Goal: Task Accomplishment & Management: Manage account settings

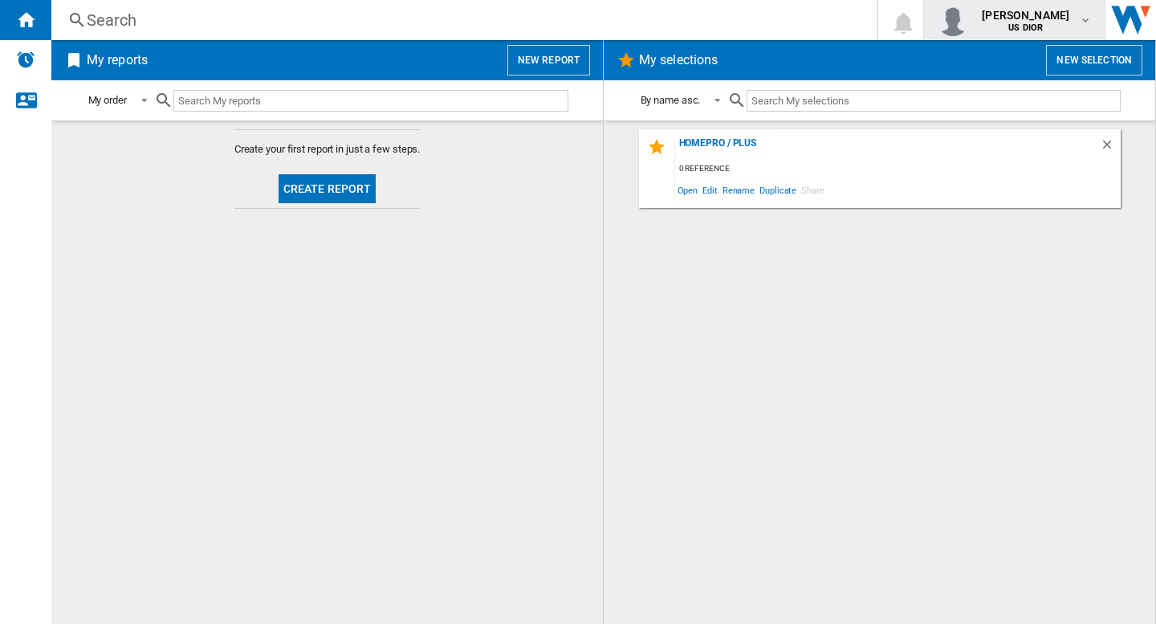
click at [1065, 15] on div "[PERSON_NAME] US DIOR" at bounding box center [1028, 20] width 104 height 26
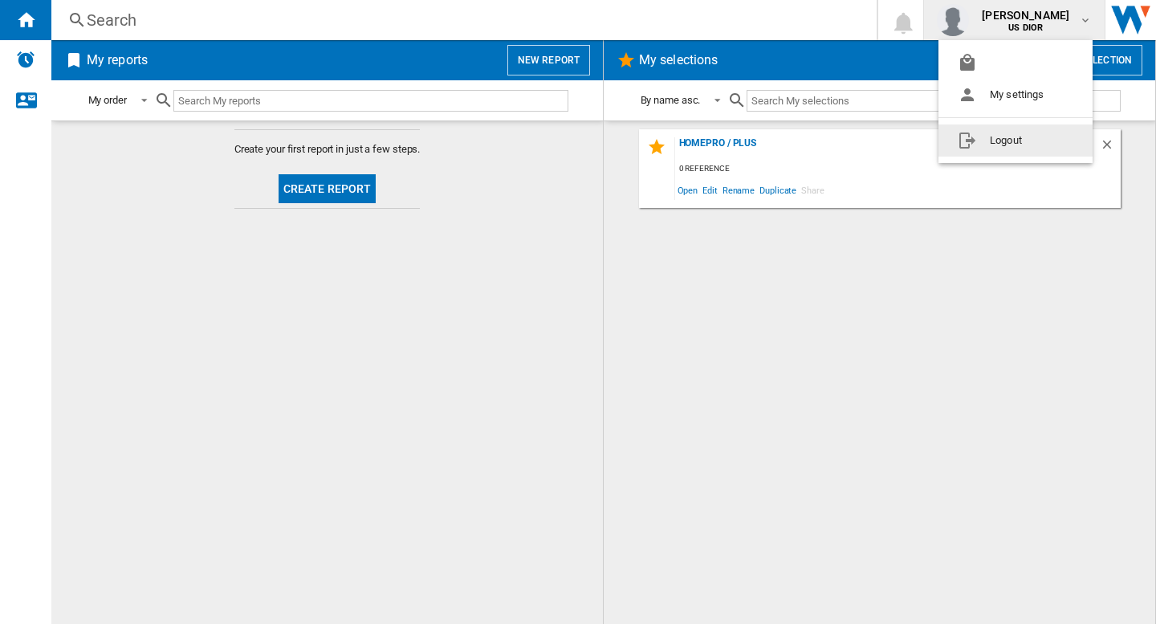
click at [1011, 141] on button "Logout" at bounding box center [1016, 140] width 154 height 32
